Goal: Complete application form

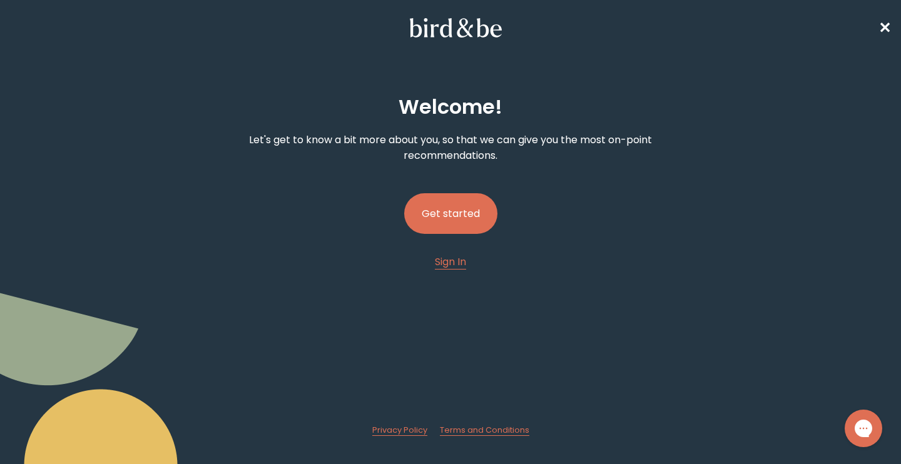
click at [460, 218] on button "Get started" at bounding box center [450, 213] width 93 height 41
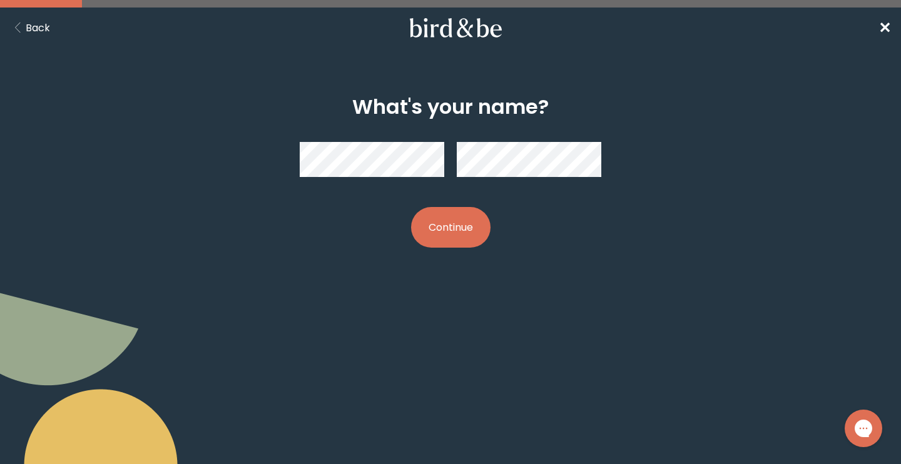
click at [437, 227] on button "Continue" at bounding box center [450, 227] width 79 height 41
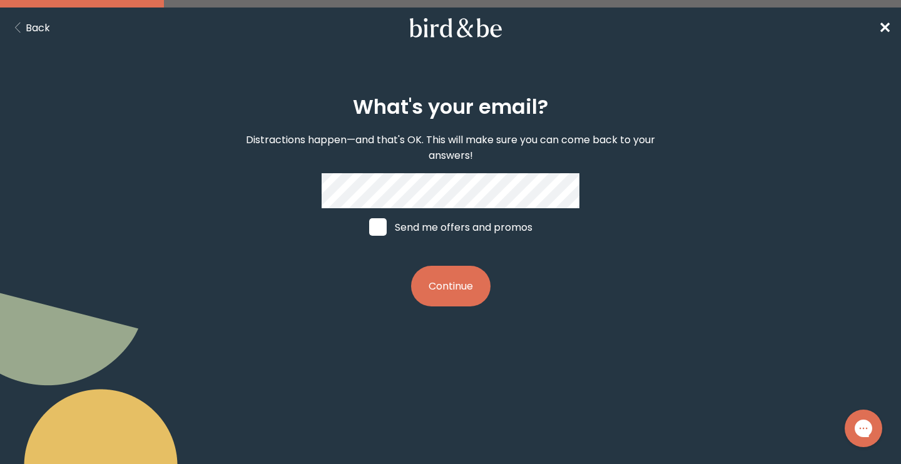
click at [436, 279] on button "Continue" at bounding box center [450, 286] width 79 height 41
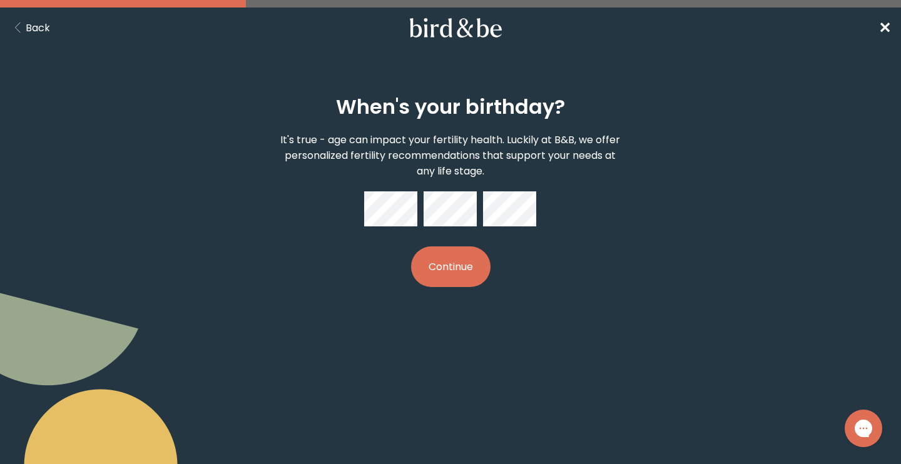
click at [466, 268] on button "Continue" at bounding box center [450, 267] width 79 height 41
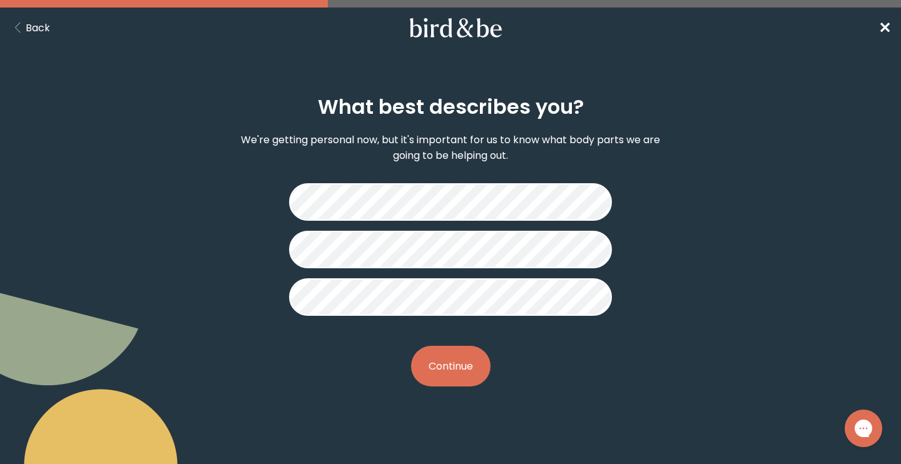
click at [444, 363] on button "Continue" at bounding box center [450, 366] width 79 height 41
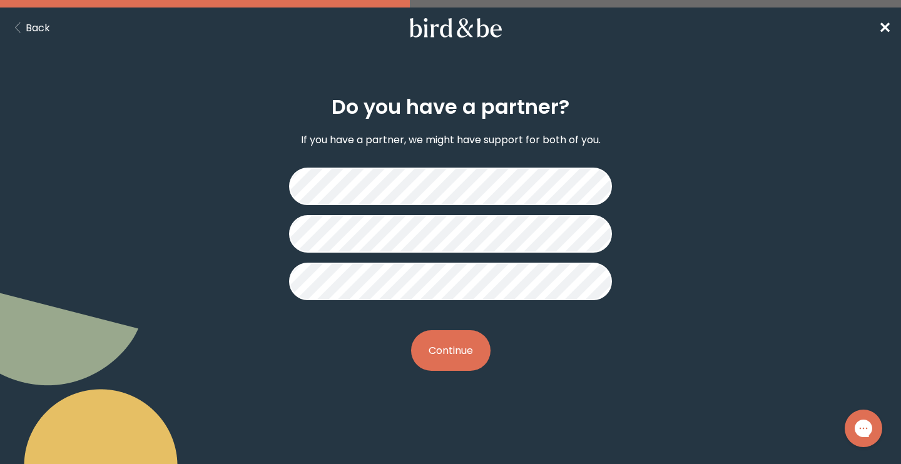
click at [451, 355] on button "Continue" at bounding box center [450, 350] width 79 height 41
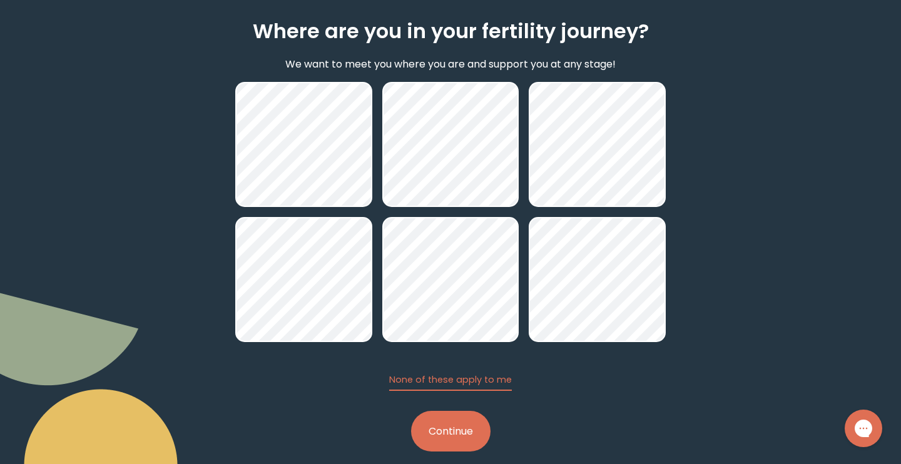
scroll to position [92, 0]
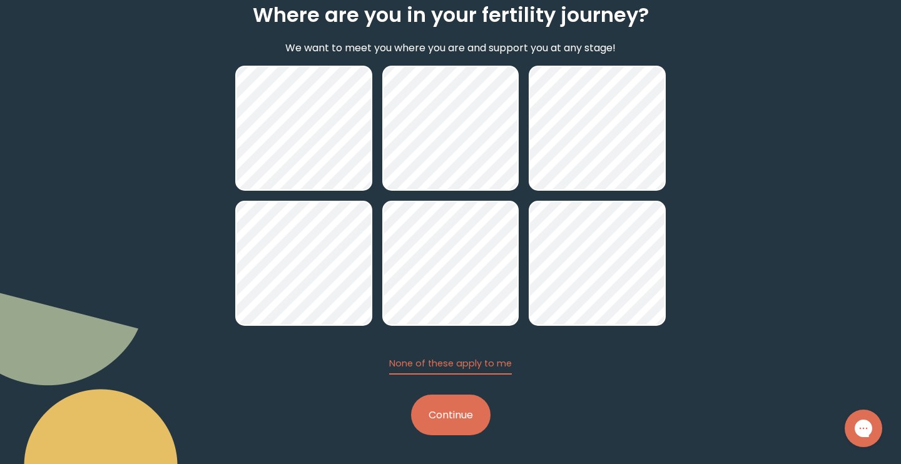
click at [456, 418] on button "Continue" at bounding box center [450, 415] width 79 height 41
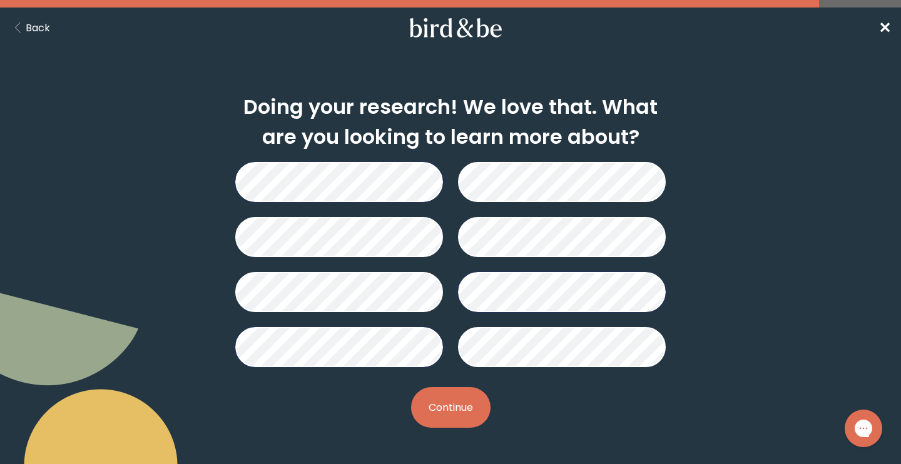
click at [445, 397] on button "Continue" at bounding box center [450, 407] width 79 height 41
